Goal: Transaction & Acquisition: Book appointment/travel/reservation

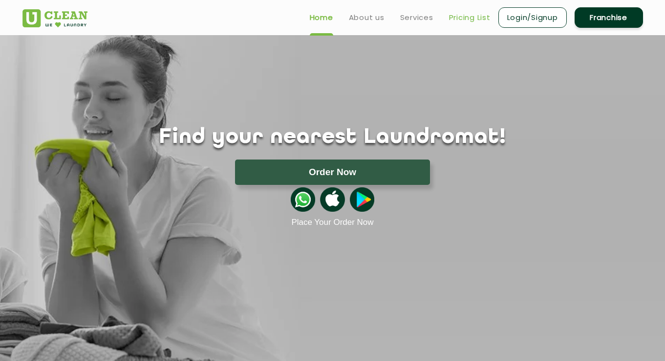
click at [467, 20] on link "Pricing List" at bounding box center [470, 18] width 42 height 12
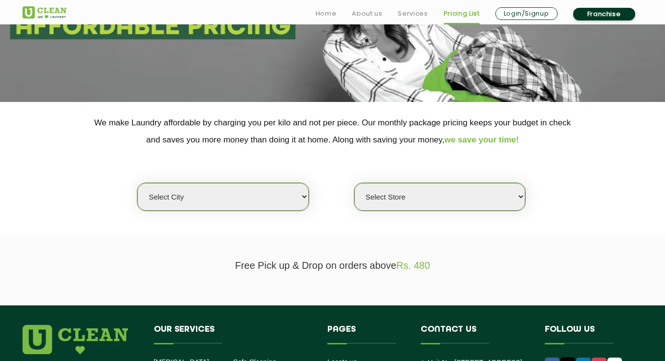
scroll to position [136, 0]
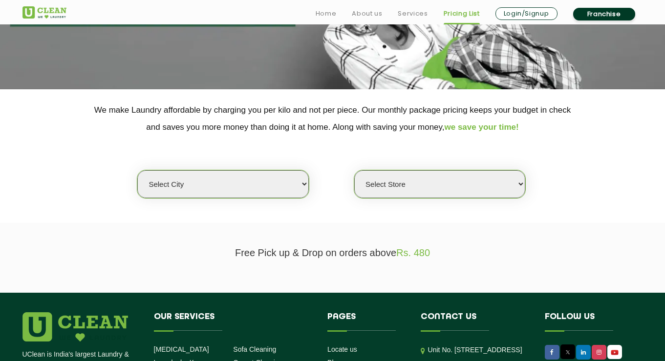
click at [137, 170] on select "Select city [GEOGRAPHIC_DATA] [GEOGRAPHIC_DATA] [GEOGRAPHIC_DATA] [GEOGRAPHIC_D…" at bounding box center [222, 184] width 171 height 28
select select "128"
click option "Agartala" at bounding box center [0, 0] width 0 height 0
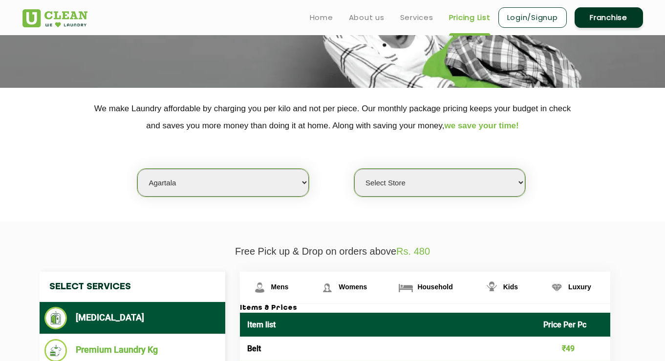
scroll to position [135, 0]
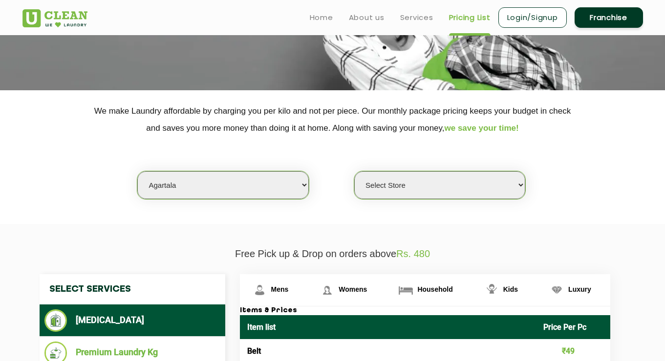
select select "363"
click option "UClean Agartala" at bounding box center [0, 0] width 0 height 0
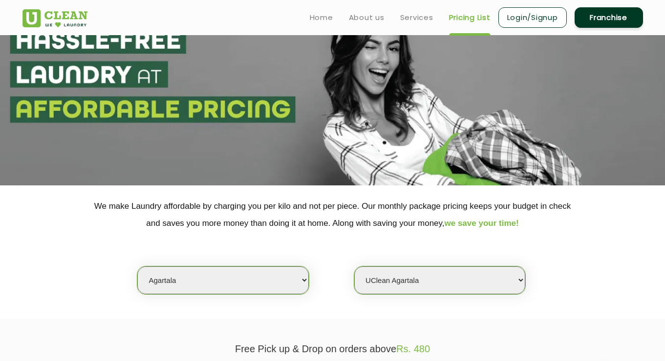
scroll to position [29, 0]
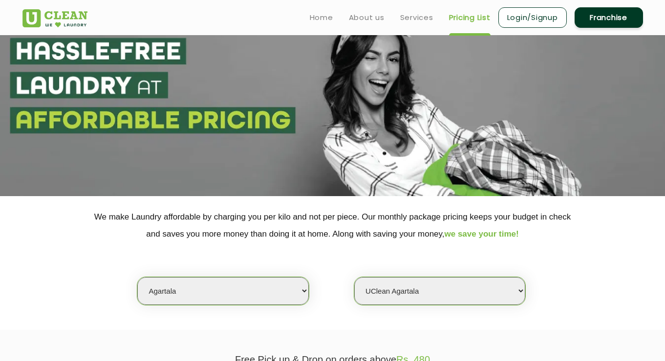
click at [137, 277] on select "Select city [GEOGRAPHIC_DATA] [GEOGRAPHIC_DATA] [GEOGRAPHIC_DATA] [GEOGRAPHIC_D…" at bounding box center [222, 291] width 171 height 28
select select "6"
click option "[GEOGRAPHIC_DATA]" at bounding box center [0, 0] width 0 height 0
click at [354, 277] on select "Select Store [GEOGRAPHIC_DATA] [GEOGRAPHIC_DATA] UClean KR [GEOGRAPHIC_DATA] [G…" at bounding box center [439, 291] width 171 height 28
select select "356"
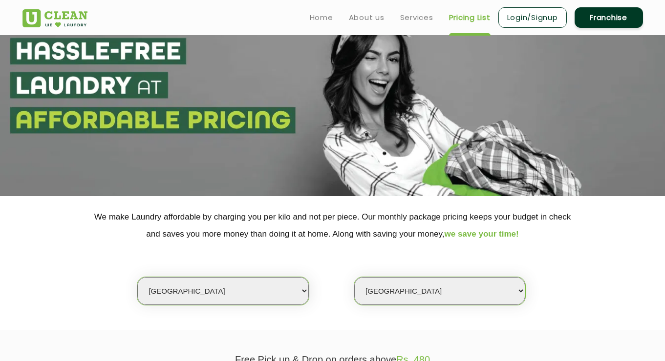
click option "[GEOGRAPHIC_DATA]" at bounding box center [0, 0] width 0 height 0
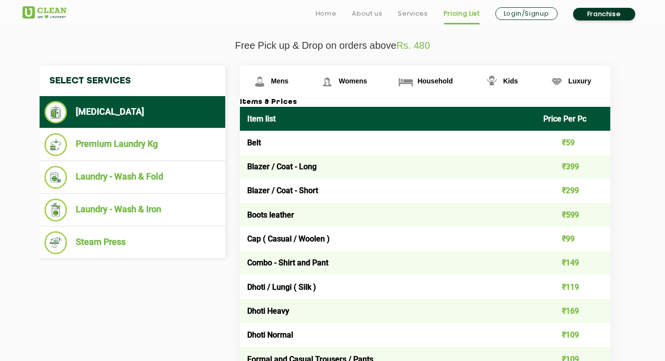
scroll to position [346, 0]
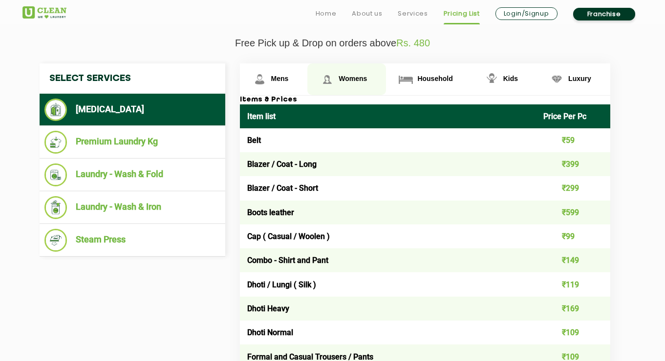
click at [361, 81] on span "Womens" at bounding box center [353, 79] width 28 height 8
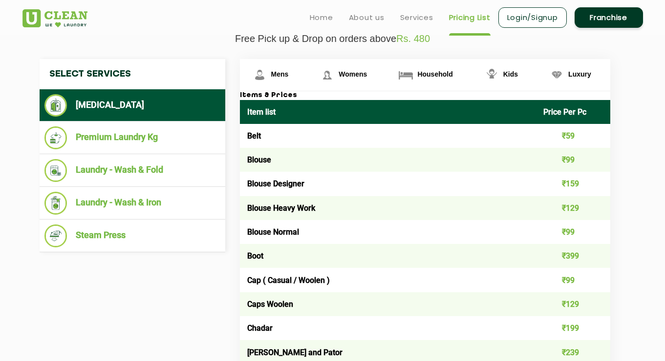
scroll to position [350, 0]
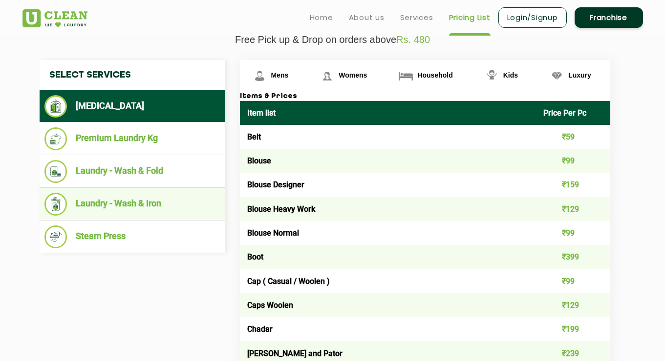
click at [143, 207] on li "Laundry - Wash & Iron" at bounding box center [132, 204] width 176 height 23
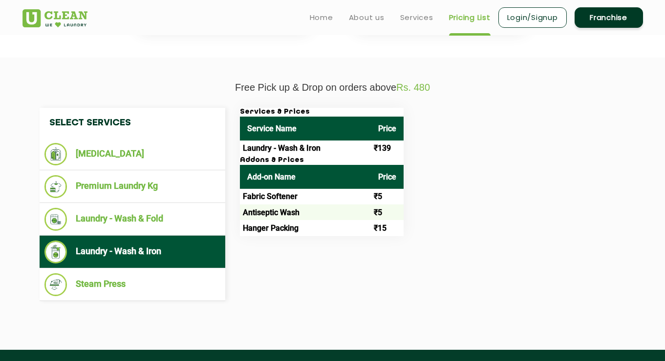
scroll to position [300, 0]
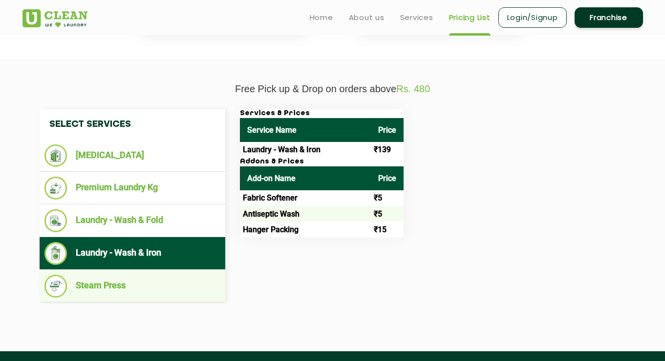
click at [126, 294] on li "Steam Press" at bounding box center [132, 286] width 176 height 23
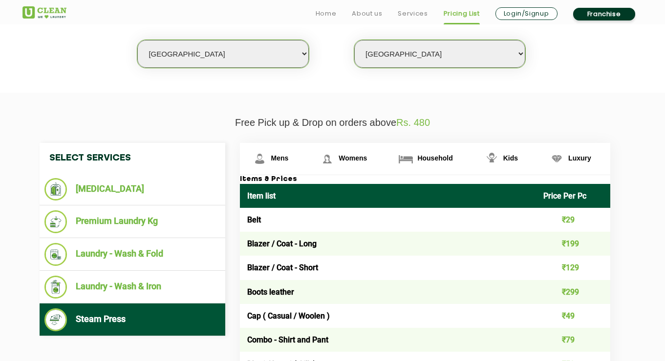
scroll to position [268, 0]
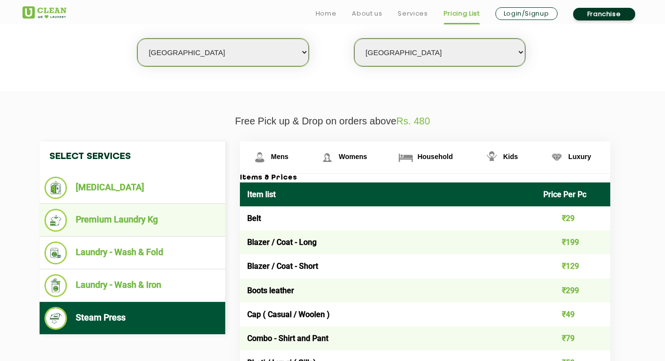
click at [136, 225] on li "Premium Laundry Kg" at bounding box center [132, 220] width 176 height 23
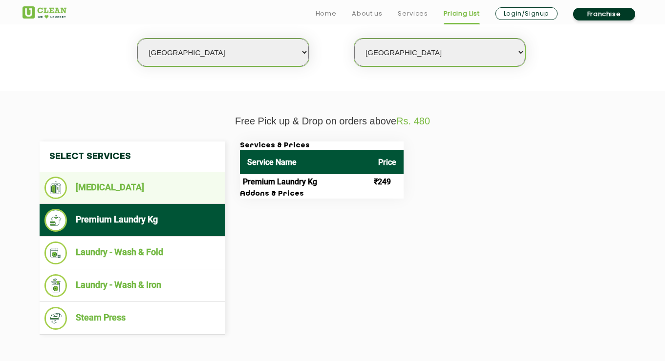
click at [127, 187] on li "[MEDICAL_DATA]" at bounding box center [132, 188] width 176 height 22
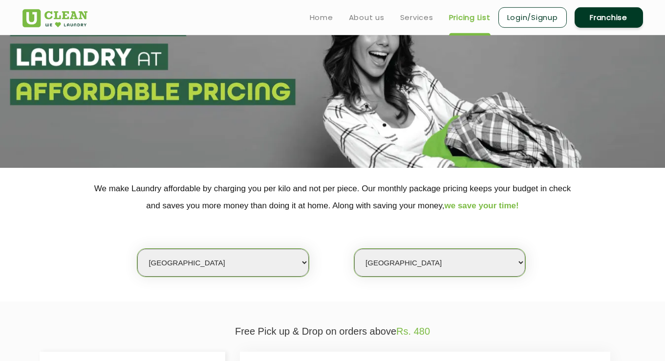
scroll to position [2, 0]
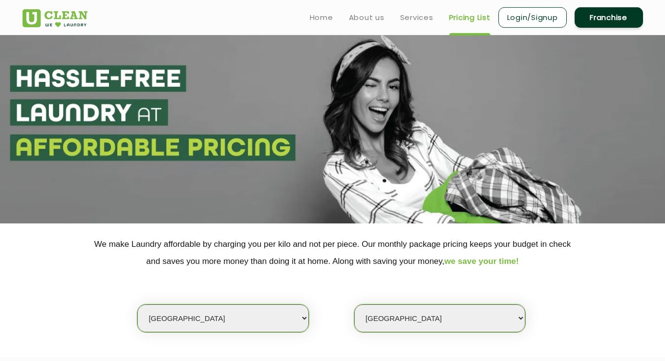
click at [551, 22] on link "Login/Signup" at bounding box center [532, 17] width 68 height 21
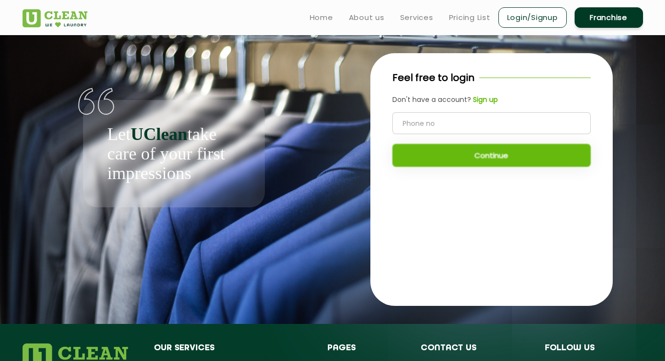
click at [430, 122] on input "tel" at bounding box center [491, 123] width 198 height 22
type input "8971289564"
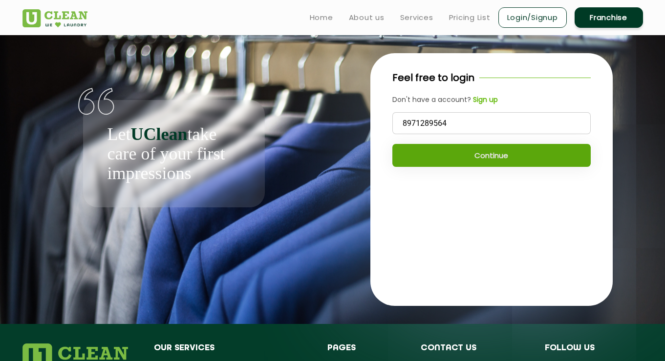
click at [447, 160] on button "Continue" at bounding box center [491, 155] width 198 height 23
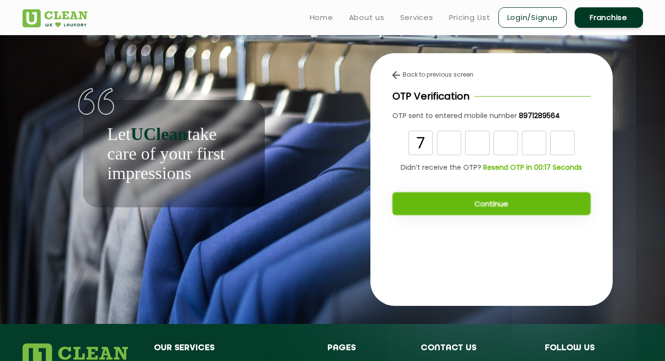
type input "7"
type input "1"
type input "8"
type input "6"
type input "7"
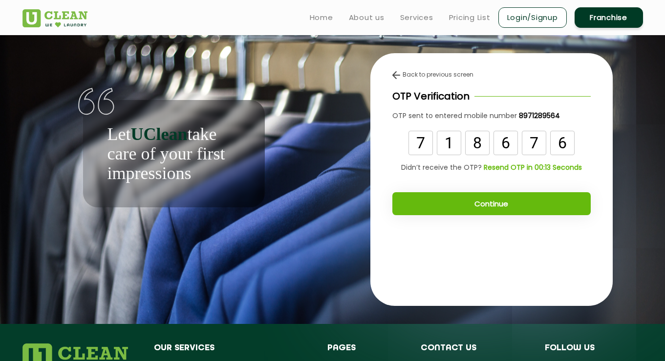
type input "6"
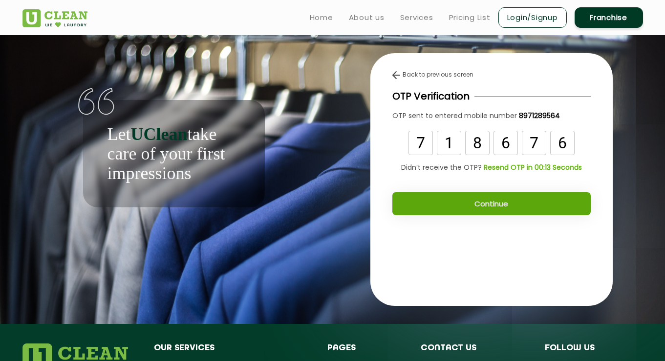
click at [458, 203] on button "Continue" at bounding box center [491, 203] width 198 height 23
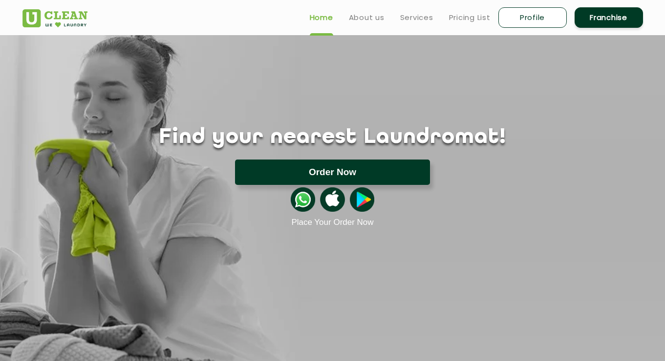
click at [379, 176] on button "Order Now" at bounding box center [332, 172] width 195 height 25
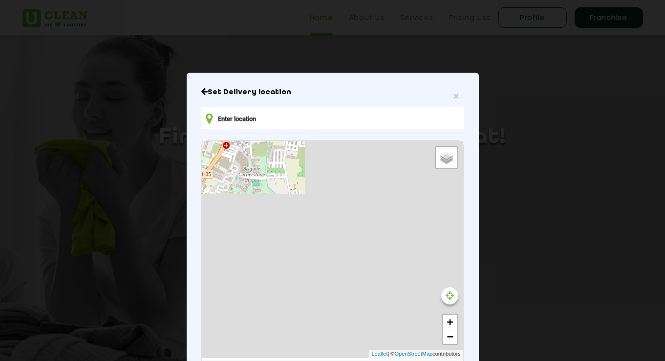
type input "WPMR+PF6, Myhna Maple St, Devasthanagalu, Varthur, Bengaluru, Karnataka 560087,…"
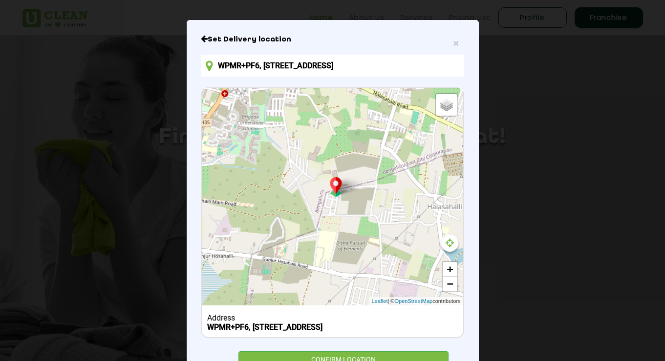
scroll to position [104, 0]
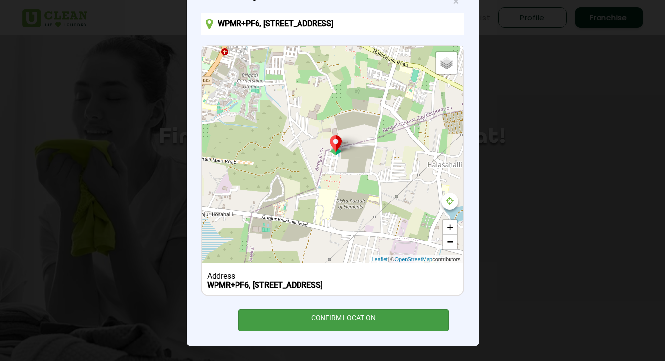
click at [319, 317] on div "CONFIRM LOCATION" at bounding box center [343, 321] width 211 height 22
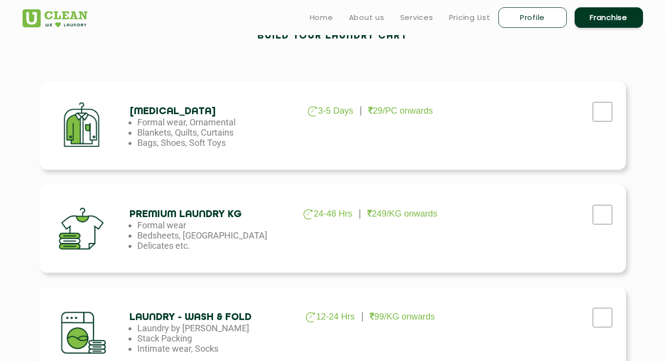
scroll to position [282, 0]
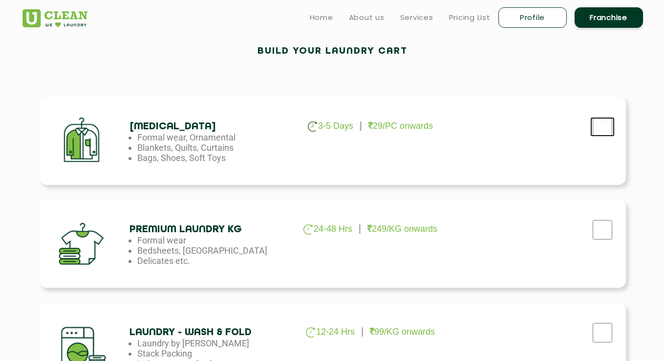
click at [605, 128] on input "checkbox" at bounding box center [602, 127] width 24 height 20
checkbox input "true"
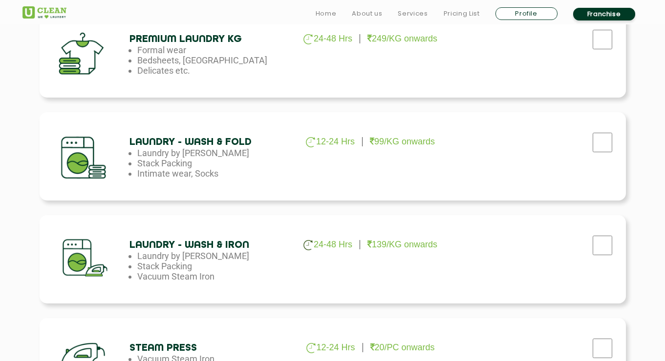
scroll to position [480, 0]
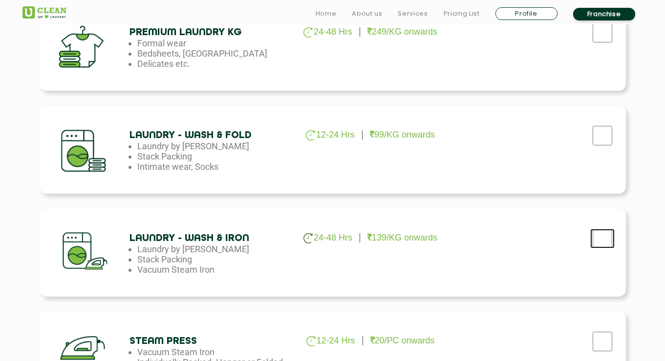
click at [603, 238] on input "checkbox" at bounding box center [602, 239] width 24 height 20
checkbox input "true"
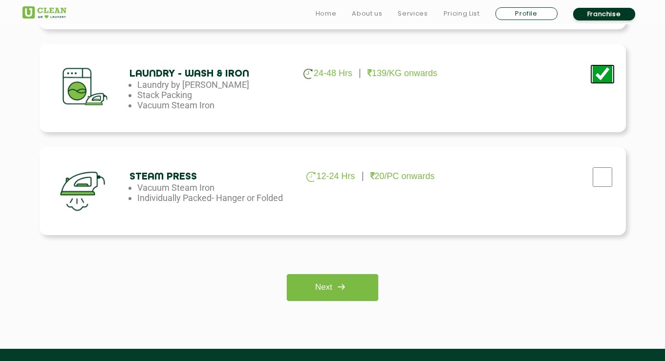
scroll to position [674, 0]
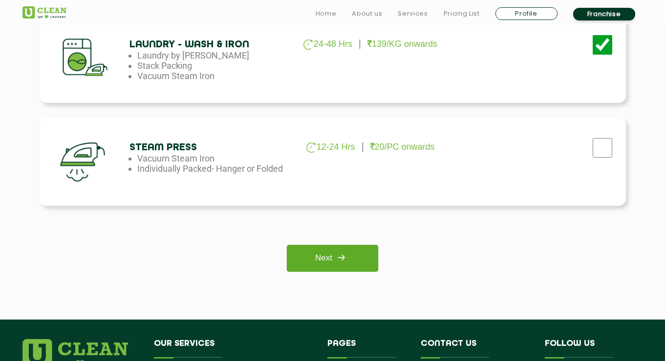
click at [341, 263] on img at bounding box center [341, 258] width 18 height 18
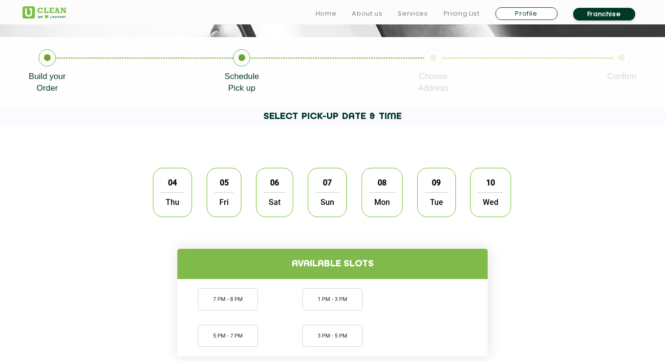
scroll to position [191, 0]
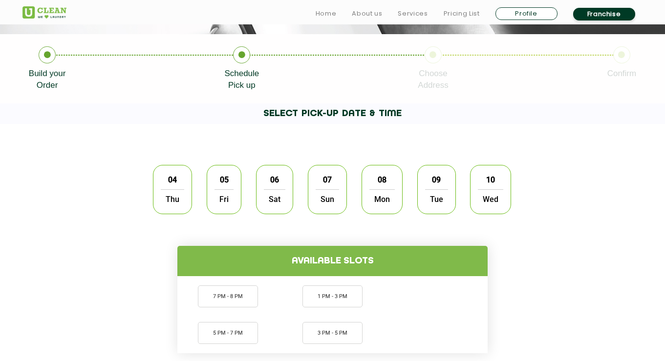
click at [167, 189] on span "04" at bounding box center [172, 179] width 19 height 19
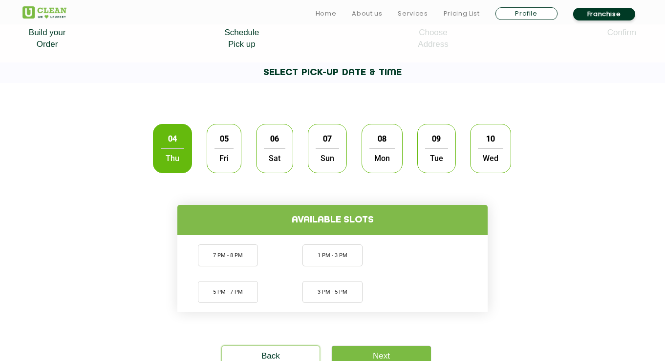
scroll to position [233, 0]
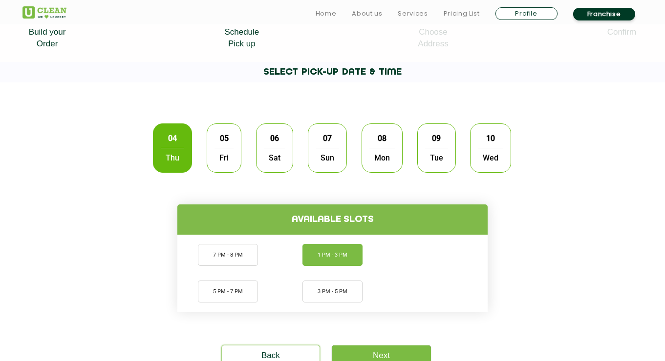
click at [338, 257] on li "1 PM - 3 PM" at bounding box center [332, 255] width 60 height 22
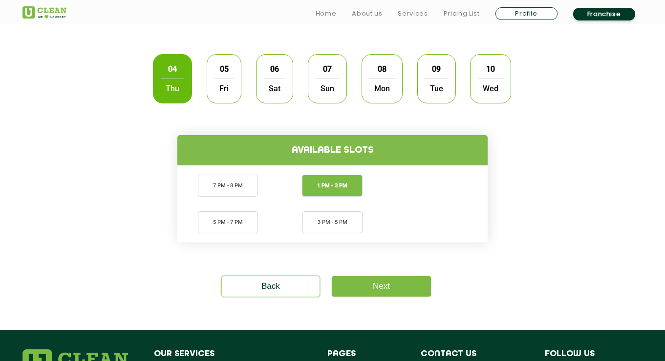
scroll to position [304, 0]
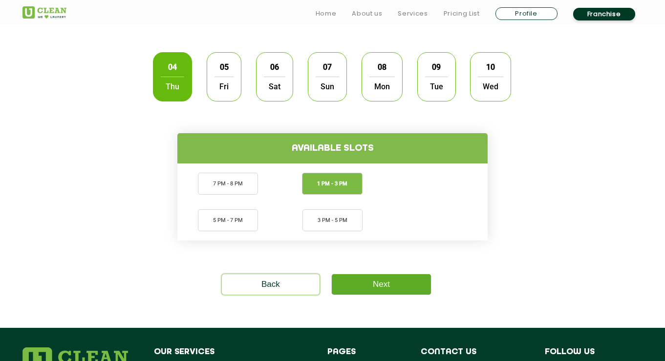
click at [365, 289] on link "Next" at bounding box center [381, 285] width 99 height 21
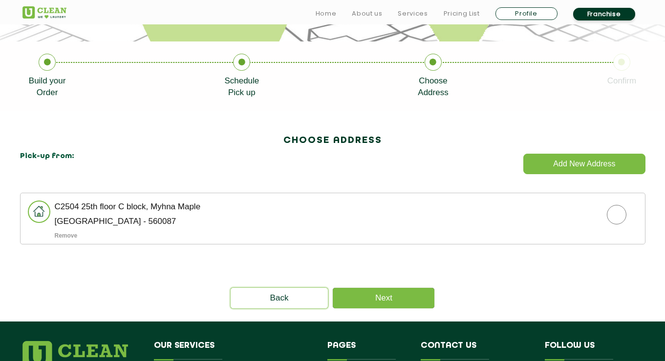
scroll to position [186, 0]
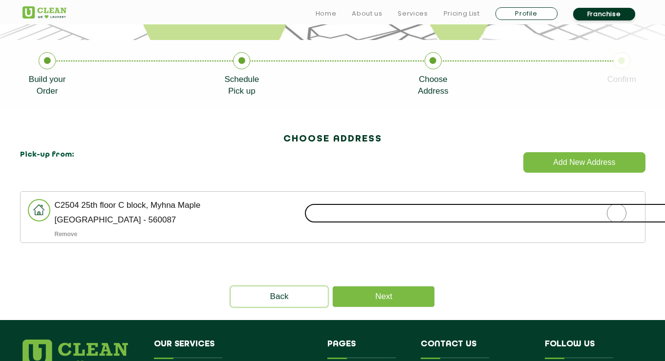
click at [614, 217] on input "radio" at bounding box center [616, 214] width 624 height 20
radio input "true"
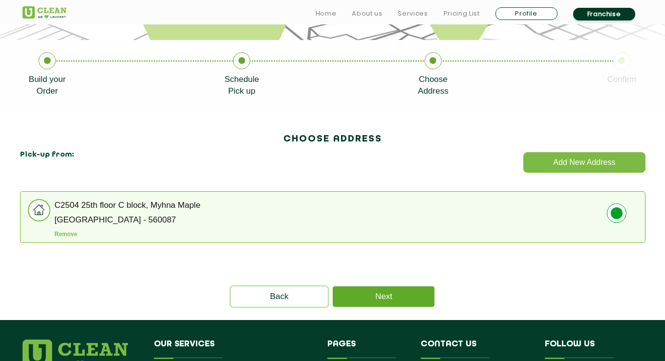
click at [403, 299] on link "Next" at bounding box center [384, 297] width 102 height 21
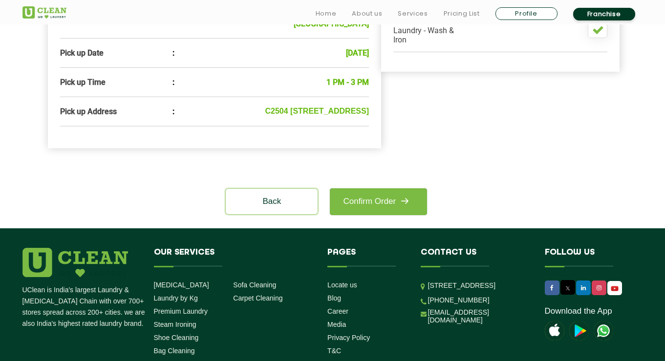
scroll to position [425, 0]
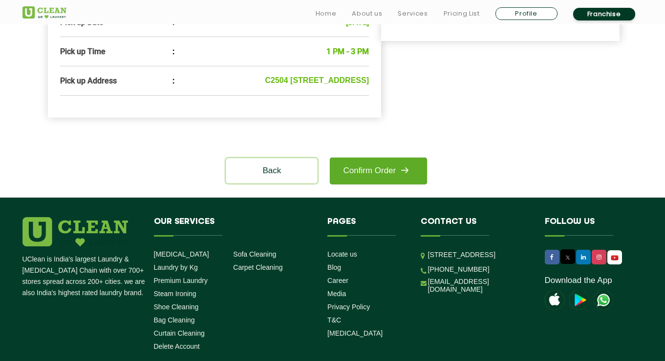
click at [394, 174] on link "Confirm Order" at bounding box center [378, 171] width 97 height 27
